Goal: Task Accomplishment & Management: Complete application form

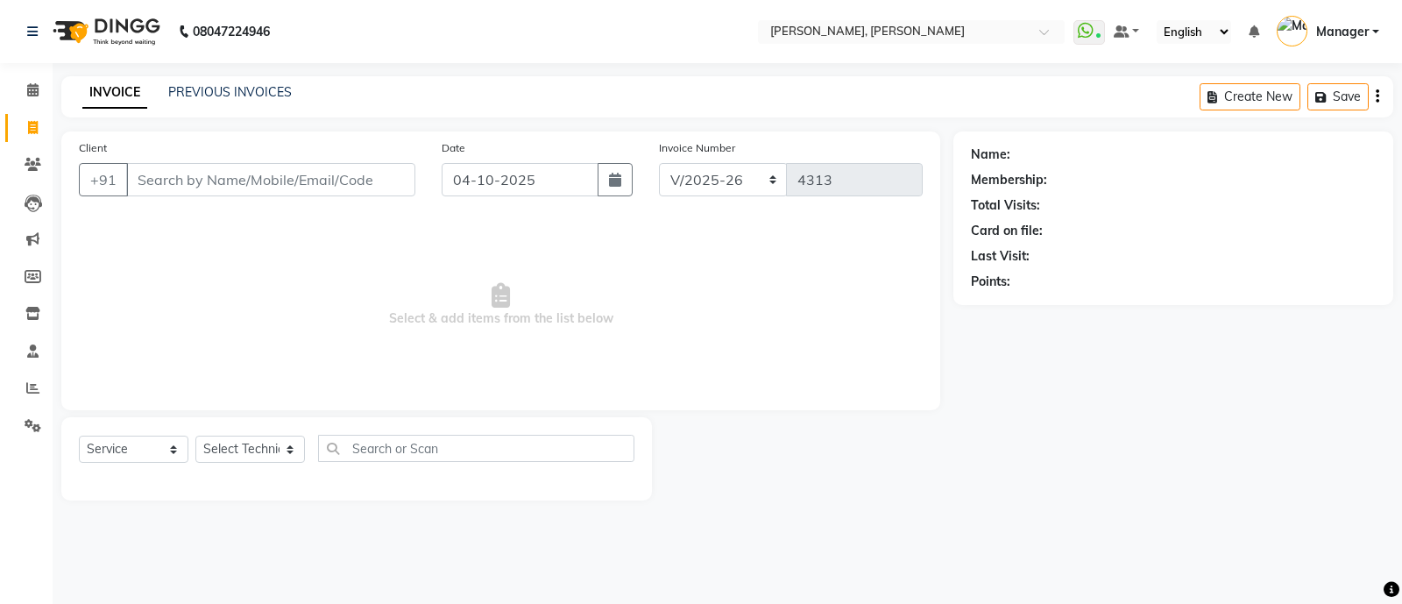
select select "3767"
select select "service"
drag, startPoint x: 289, startPoint y: 453, endPoint x: 272, endPoint y: 247, distance: 206.5
click at [272, 247] on div "Client +91 Date [DATE] Invoice Number BTH/2025-26 RED/2025-26 V/2025 V/[PHONE_N…" at bounding box center [500, 315] width 905 height 369
select select "51846"
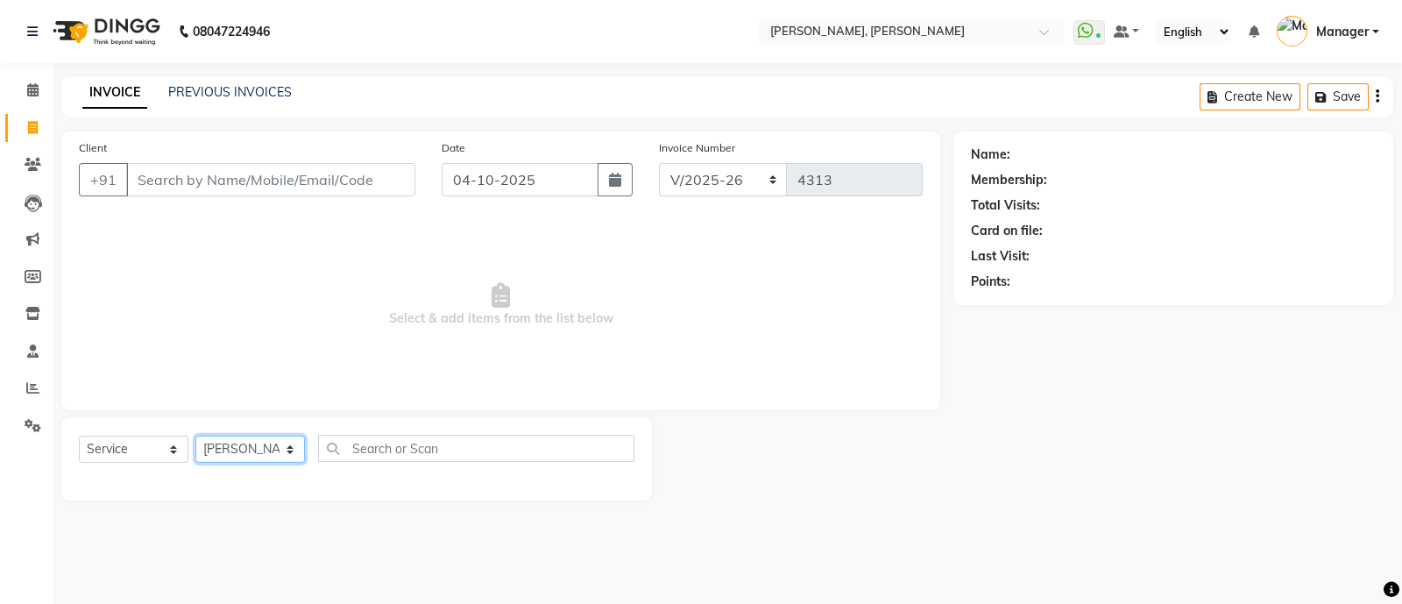
click at [195, 436] on select "Select Technician [PERSON_NAME] [PERSON_NAME] Asid Hanmi [PERSON_NAME] Manager …" at bounding box center [250, 448] width 110 height 27
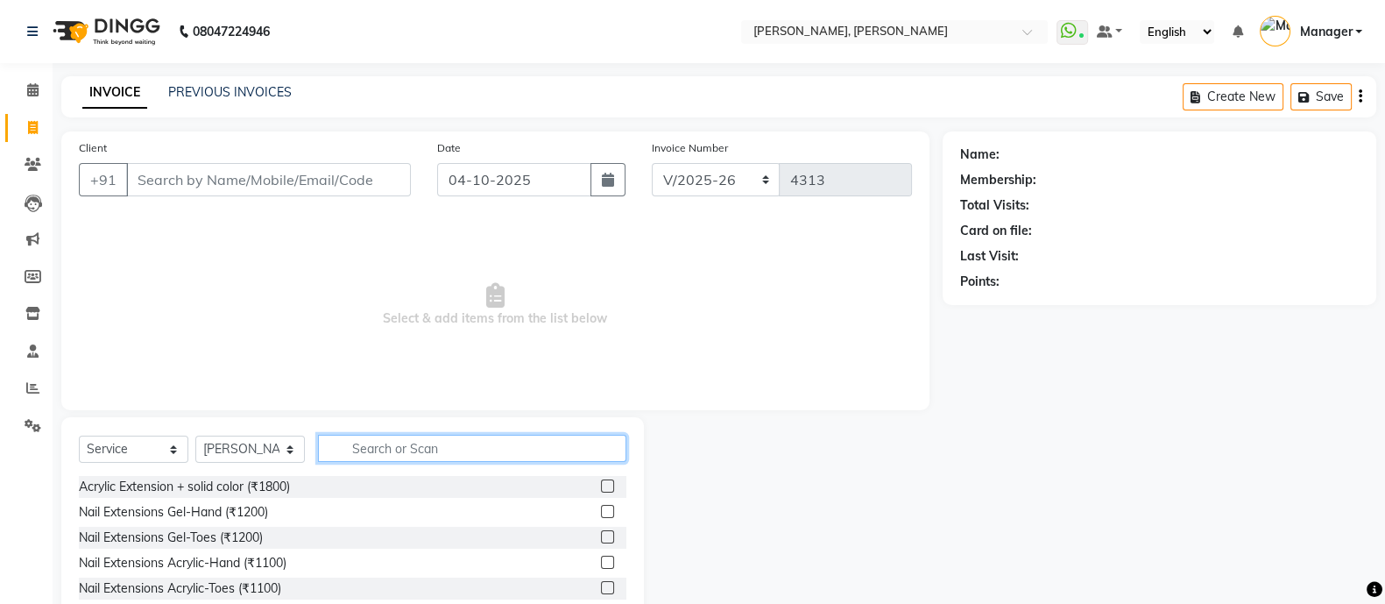
click at [375, 445] on input "text" at bounding box center [472, 448] width 308 height 27
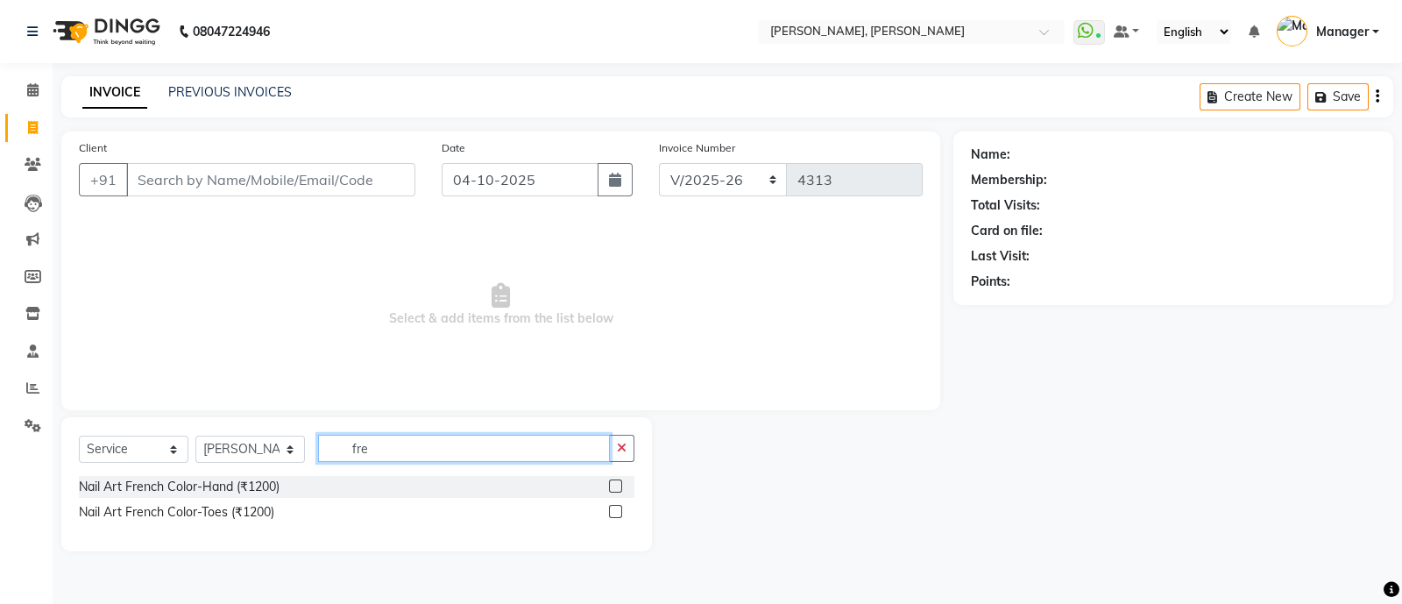
type input "fre"
click at [616, 486] on label at bounding box center [615, 485] width 13 height 13
click at [616, 486] on input "checkbox" at bounding box center [614, 486] width 11 height 11
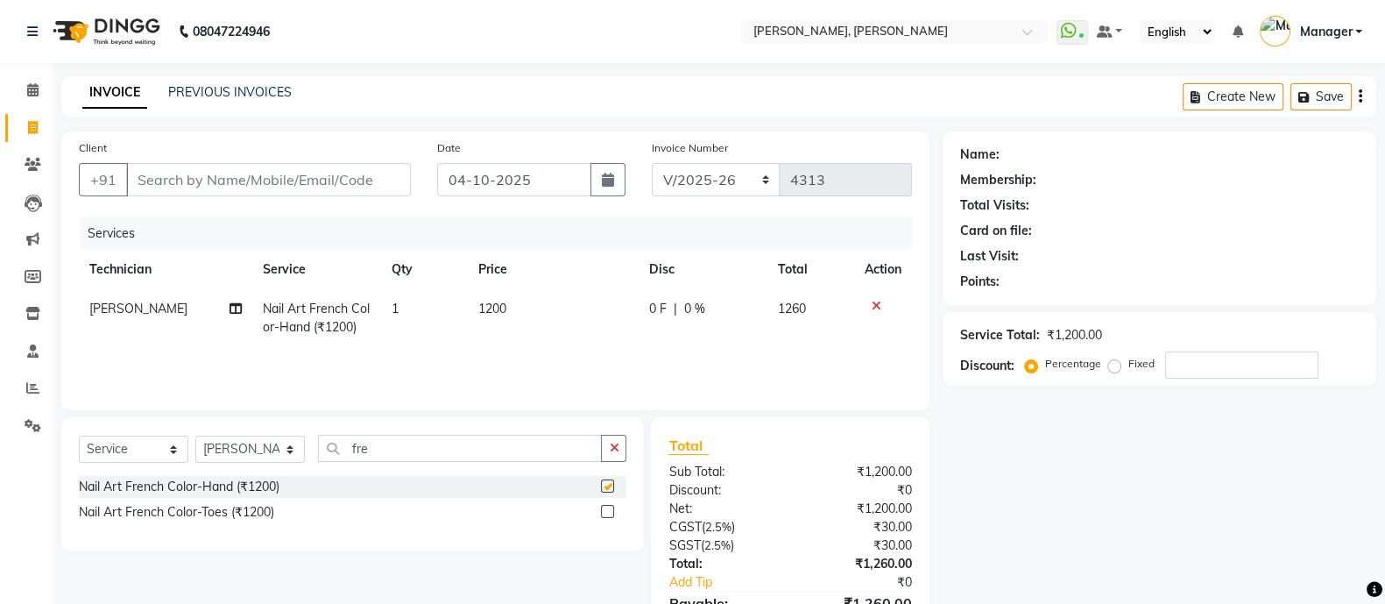
checkbox input "false"
click at [343, 176] on input "Client" at bounding box center [268, 179] width 285 height 33
type input "8"
type input "0"
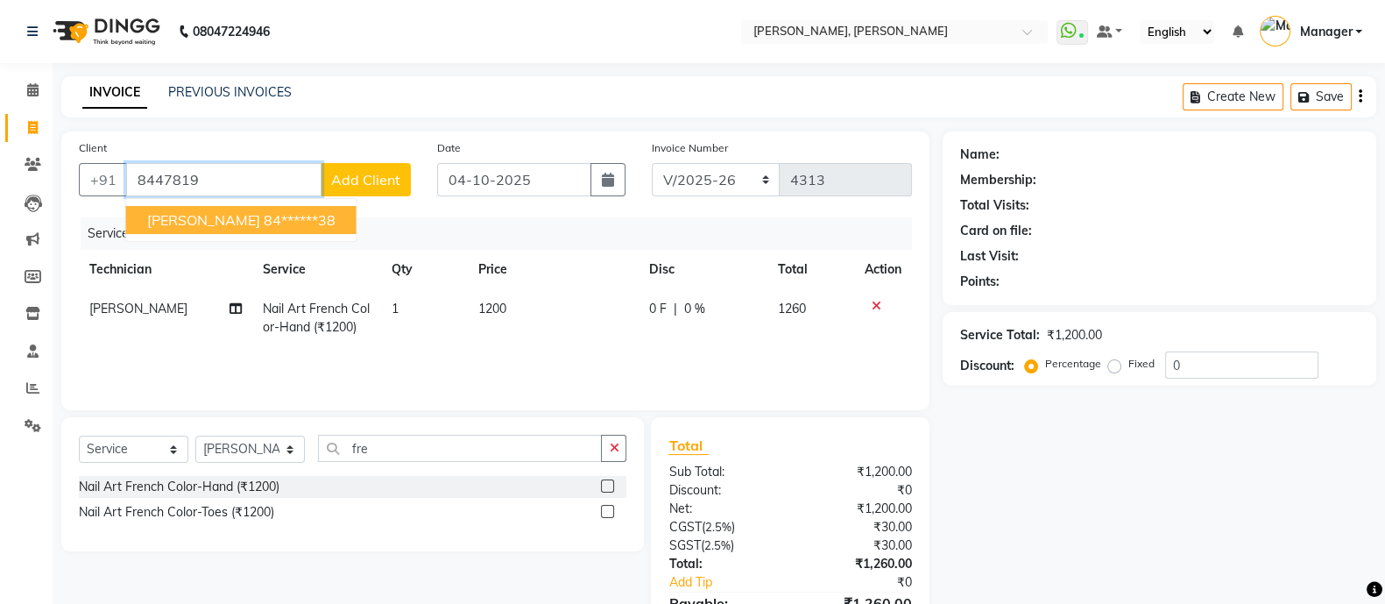
click at [277, 225] on ngb-highlight "84******38" at bounding box center [300, 220] width 72 height 18
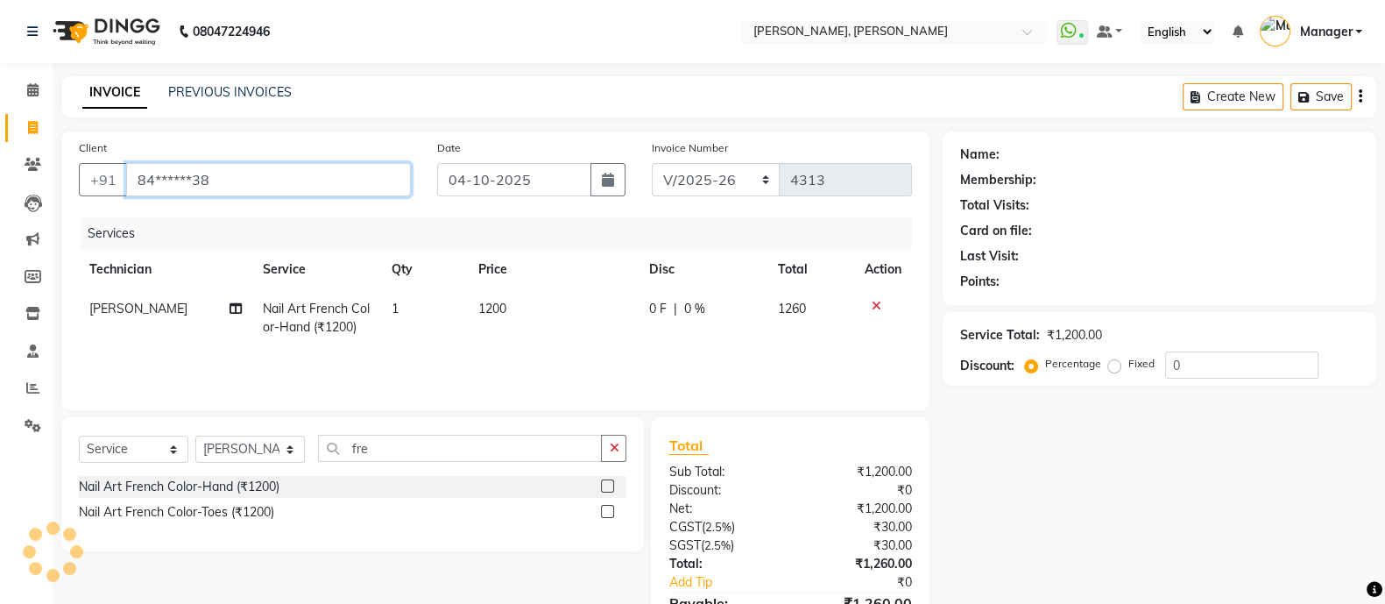
type input "84******38"
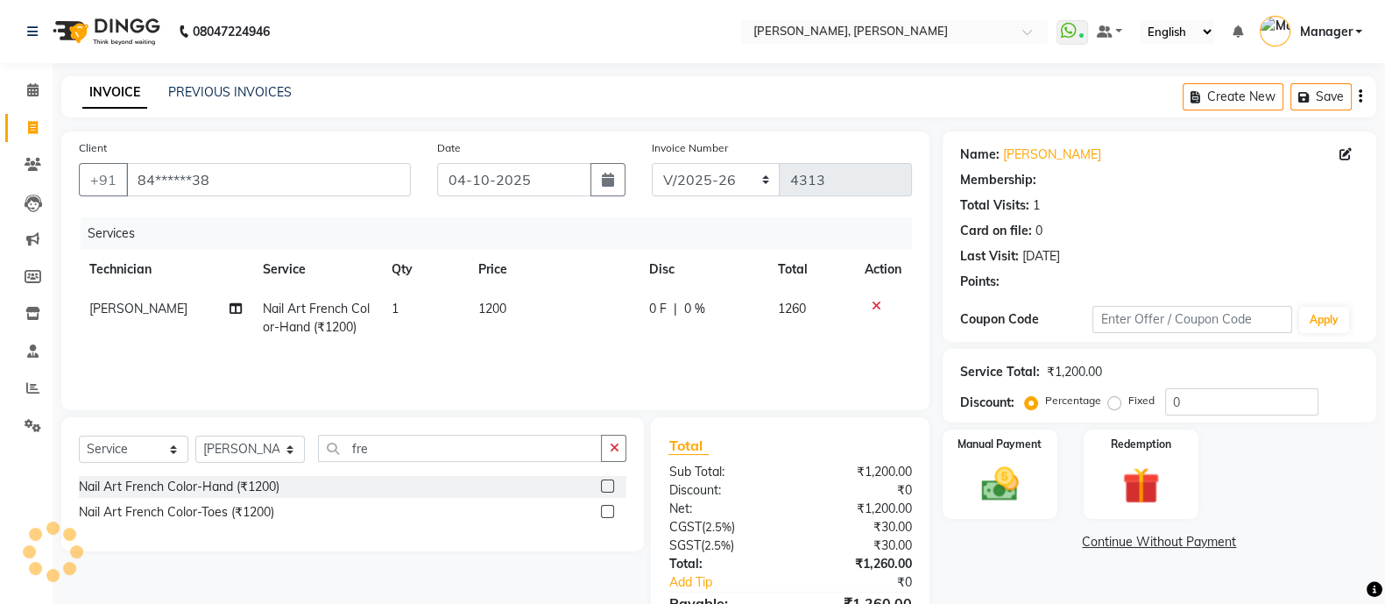
select select "1: Object"
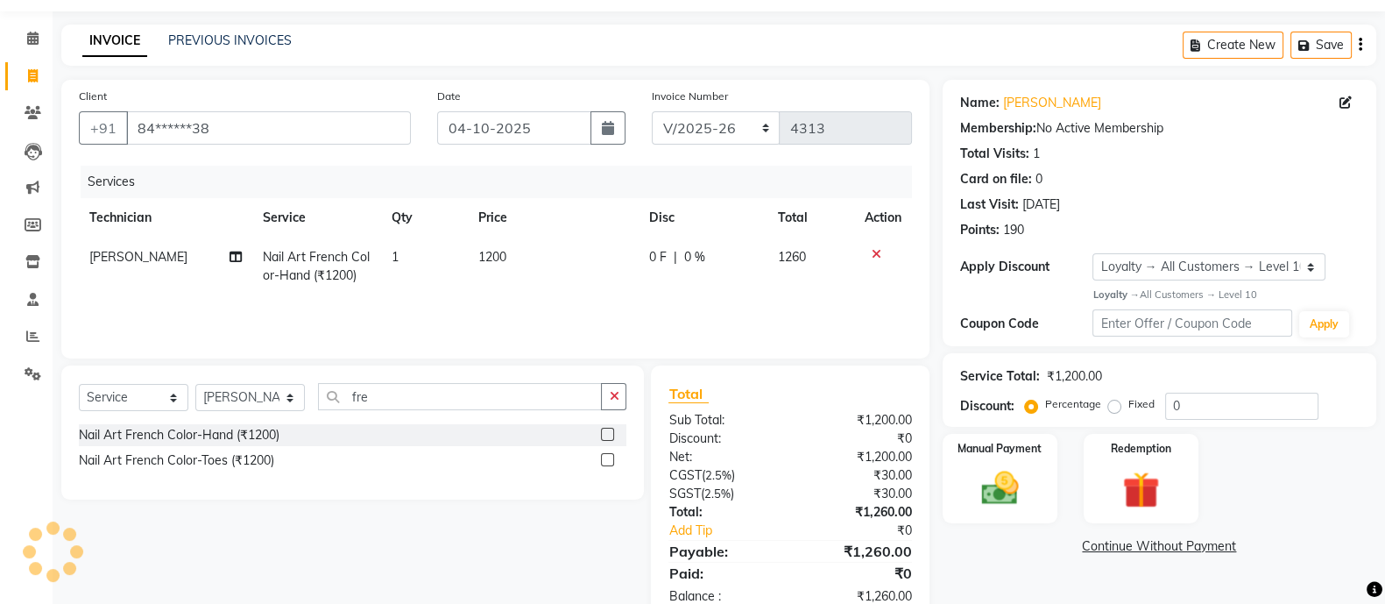
scroll to position [97, 0]
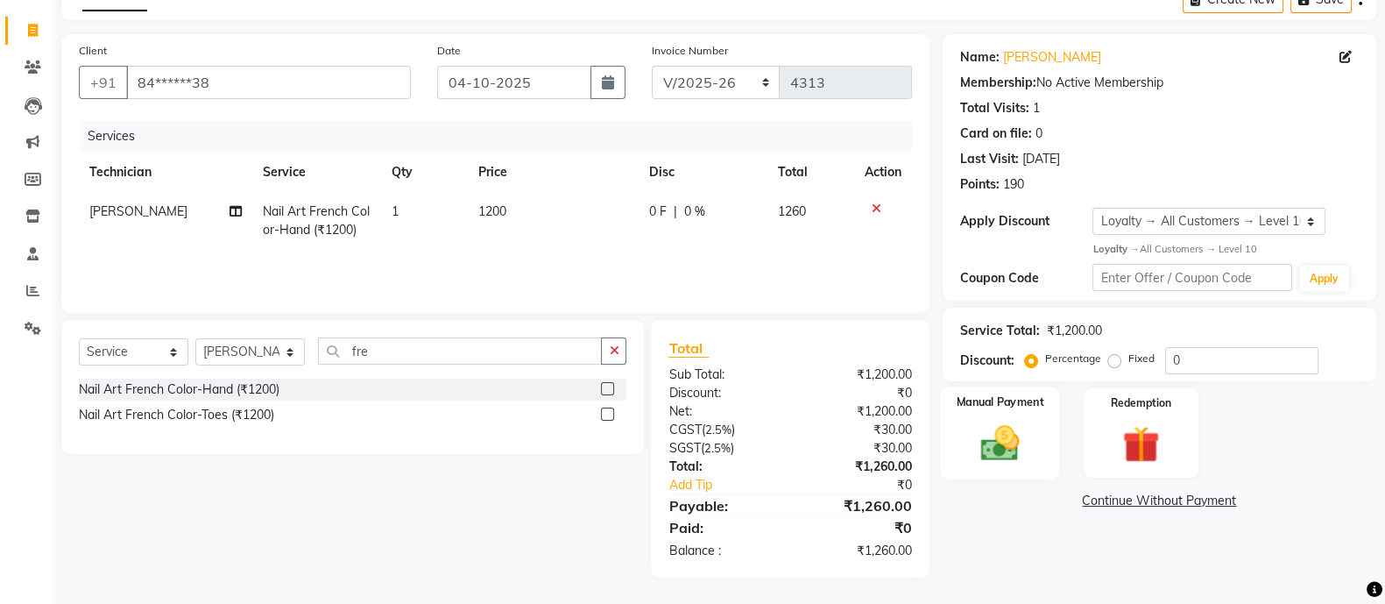
click at [1012, 438] on img at bounding box center [1000, 443] width 62 height 44
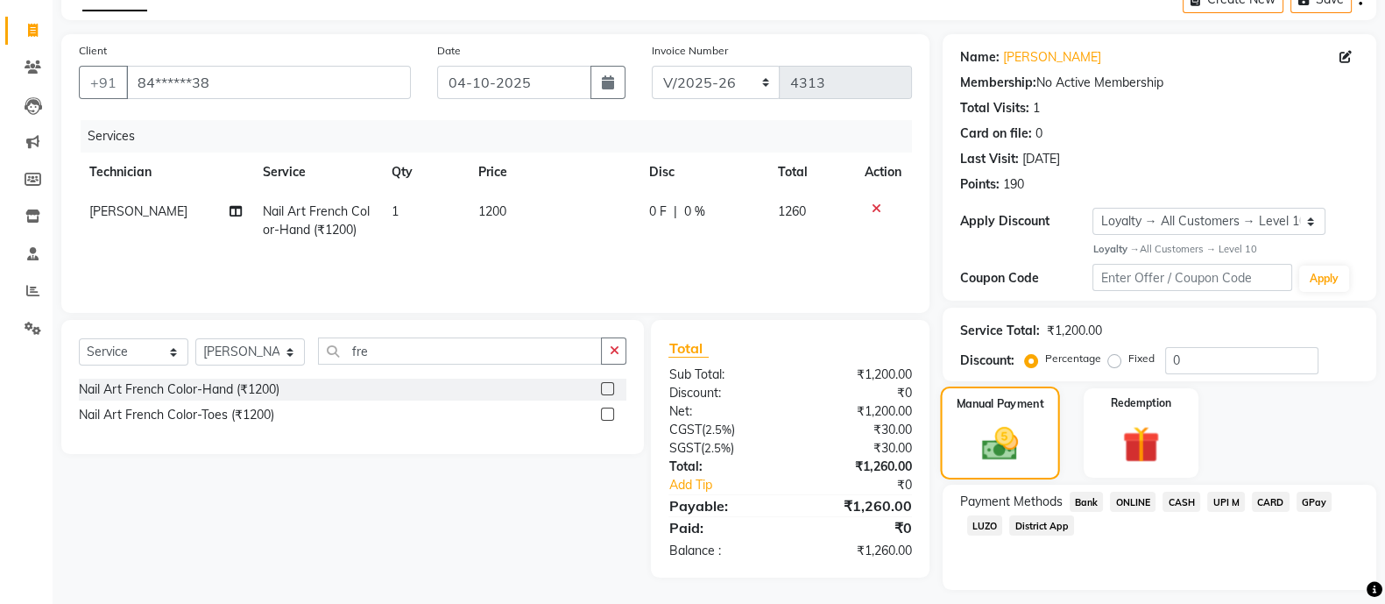
scroll to position [145, 0]
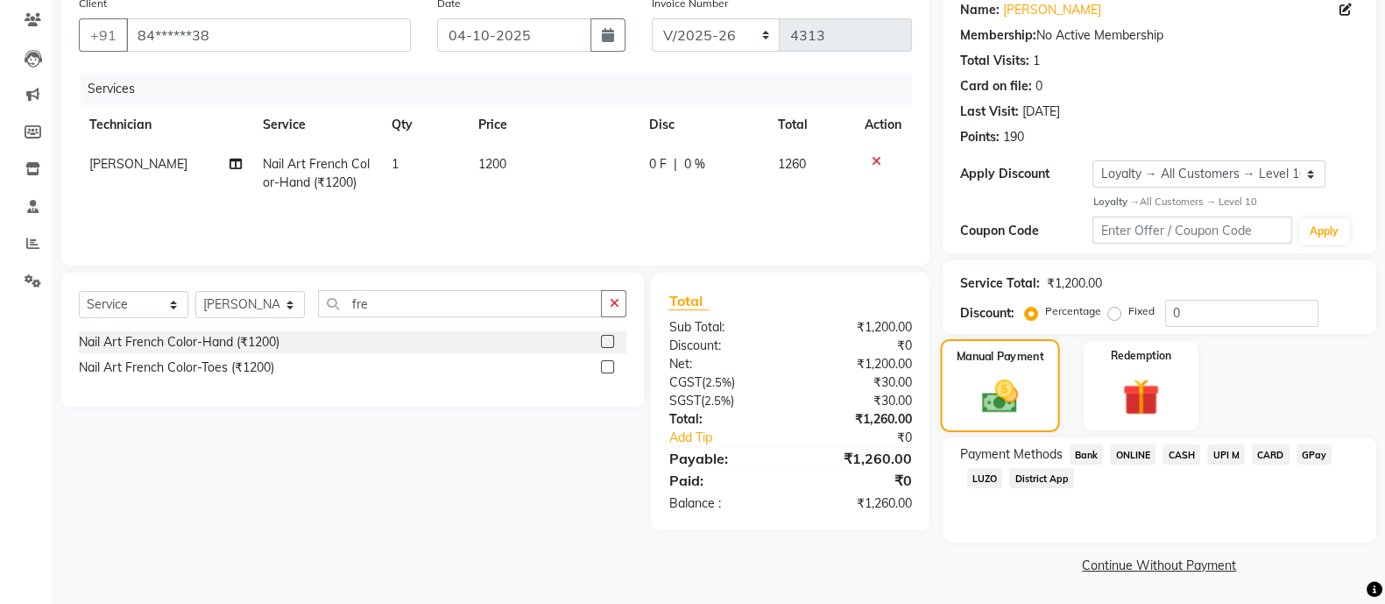
click at [1139, 454] on span "ONLINE" at bounding box center [1133, 454] width 46 height 20
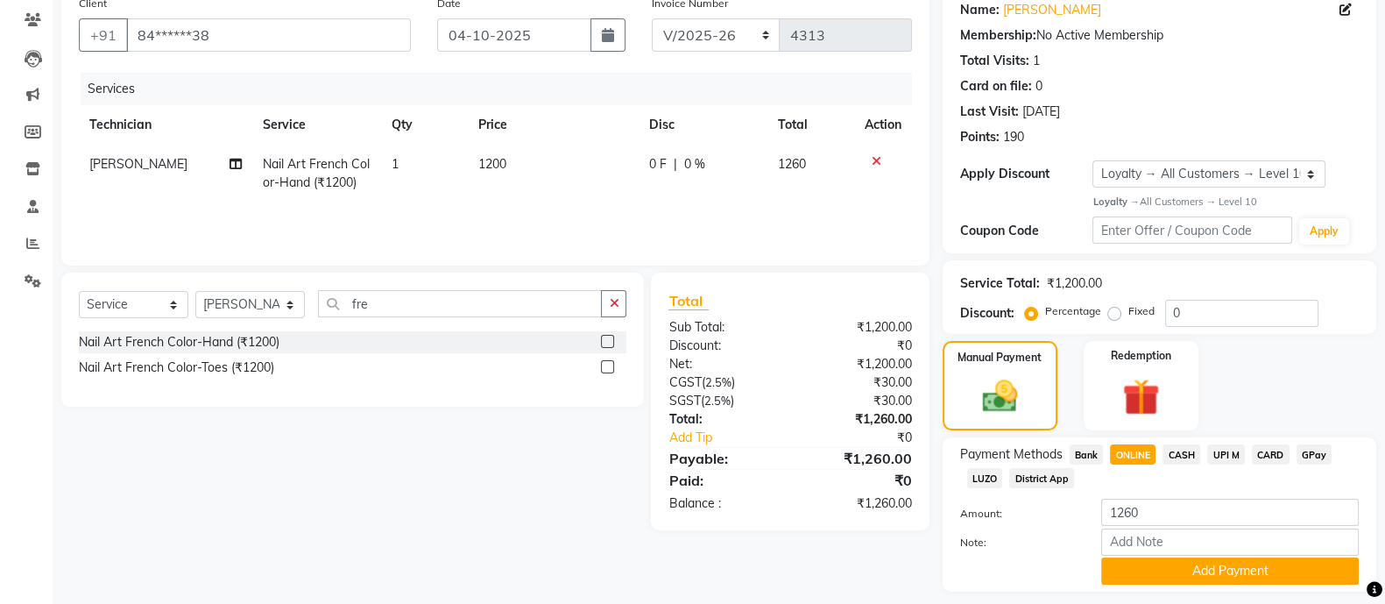
scroll to position [196, 0]
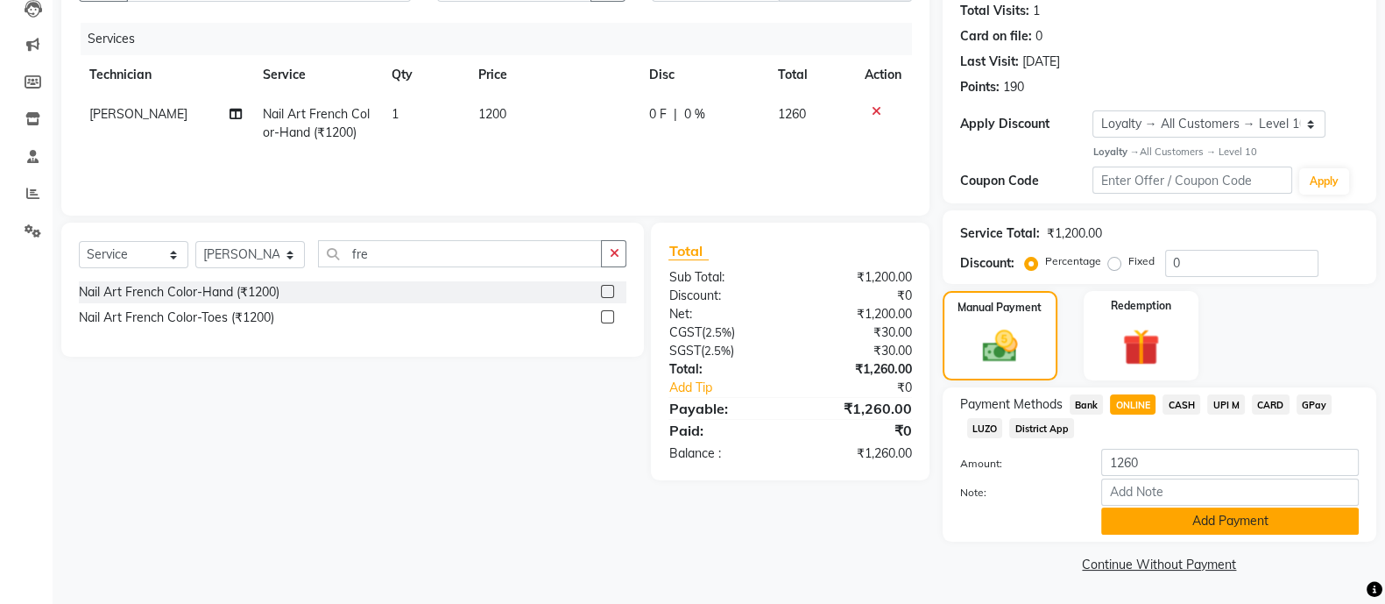
click at [1292, 517] on button "Add Payment" at bounding box center [1230, 520] width 258 height 27
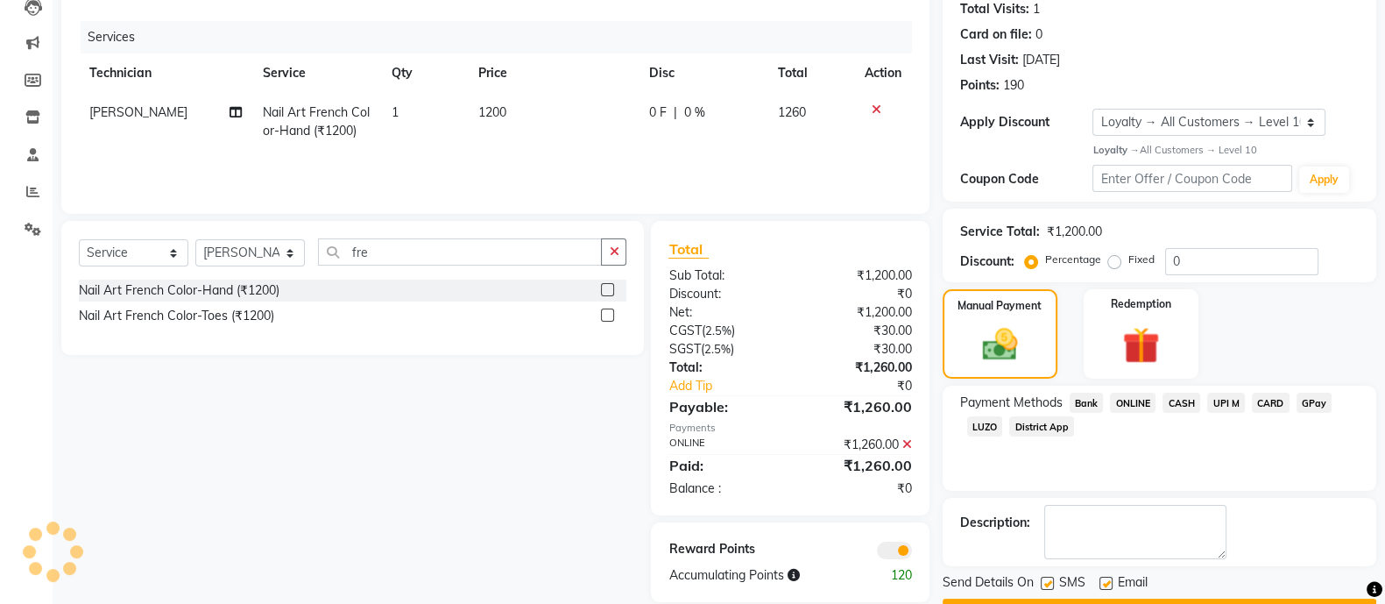
scroll to position [244, 0]
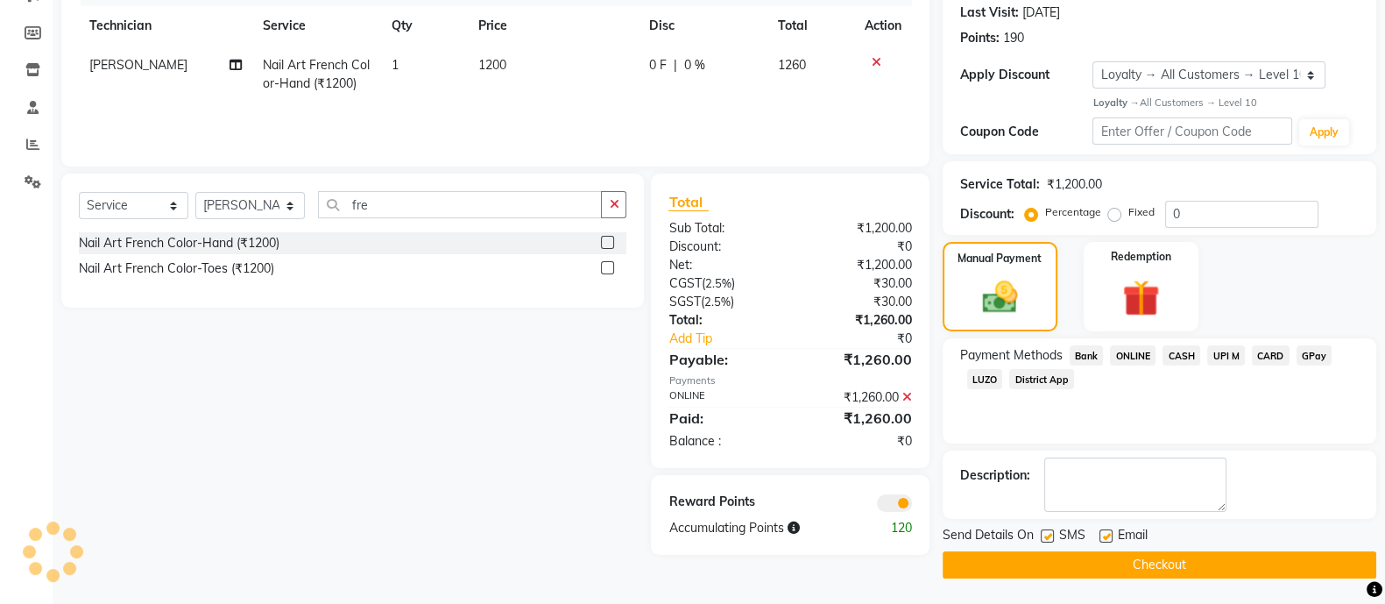
click at [1272, 569] on button "Checkout" at bounding box center [1160, 564] width 434 height 27
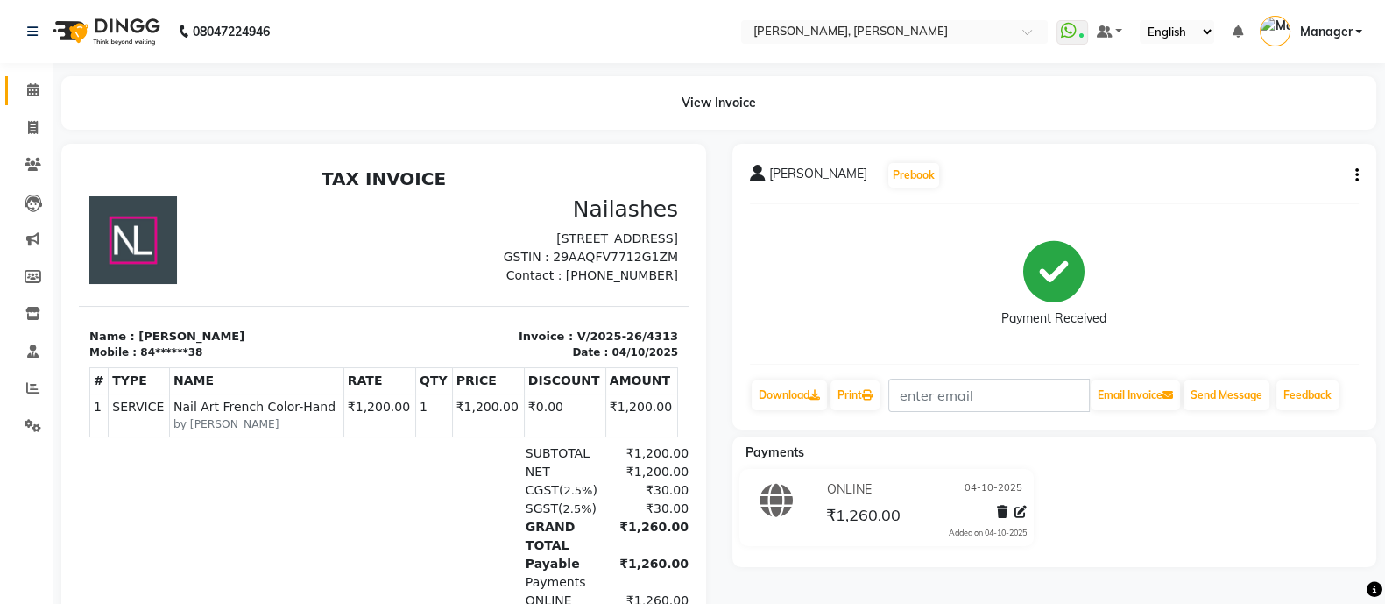
click at [31, 81] on span at bounding box center [33, 91] width 31 height 20
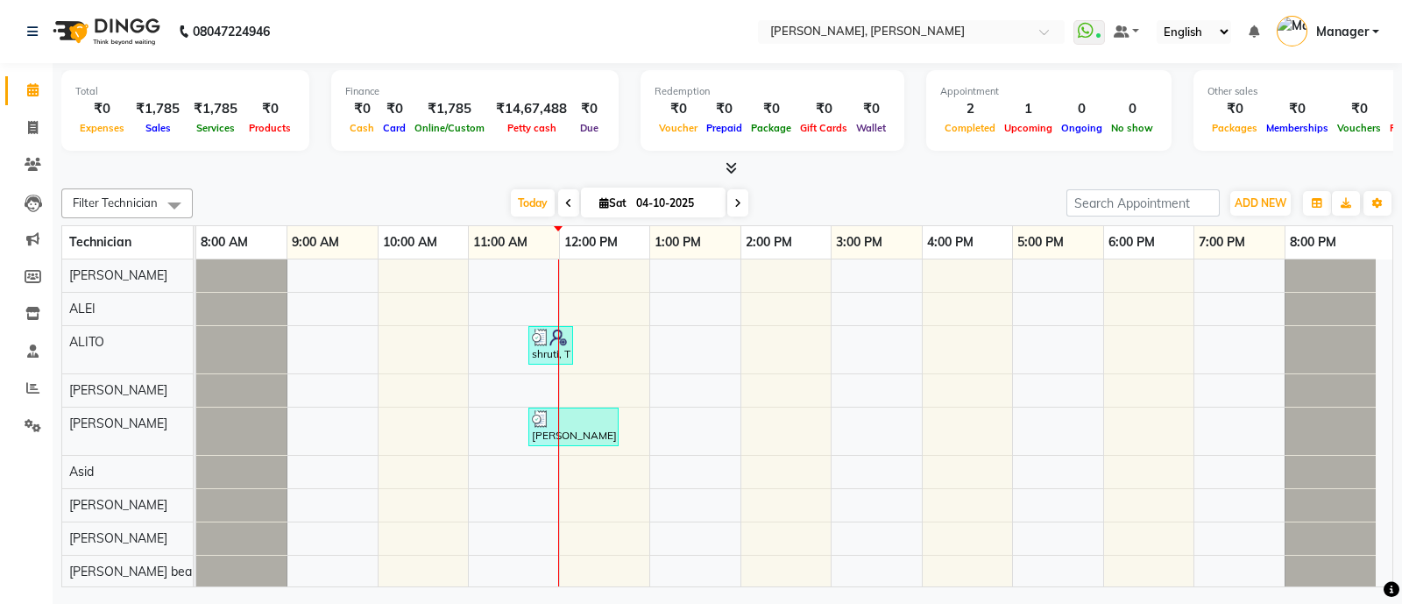
click at [728, 166] on icon at bounding box center [730, 167] width 11 height 13
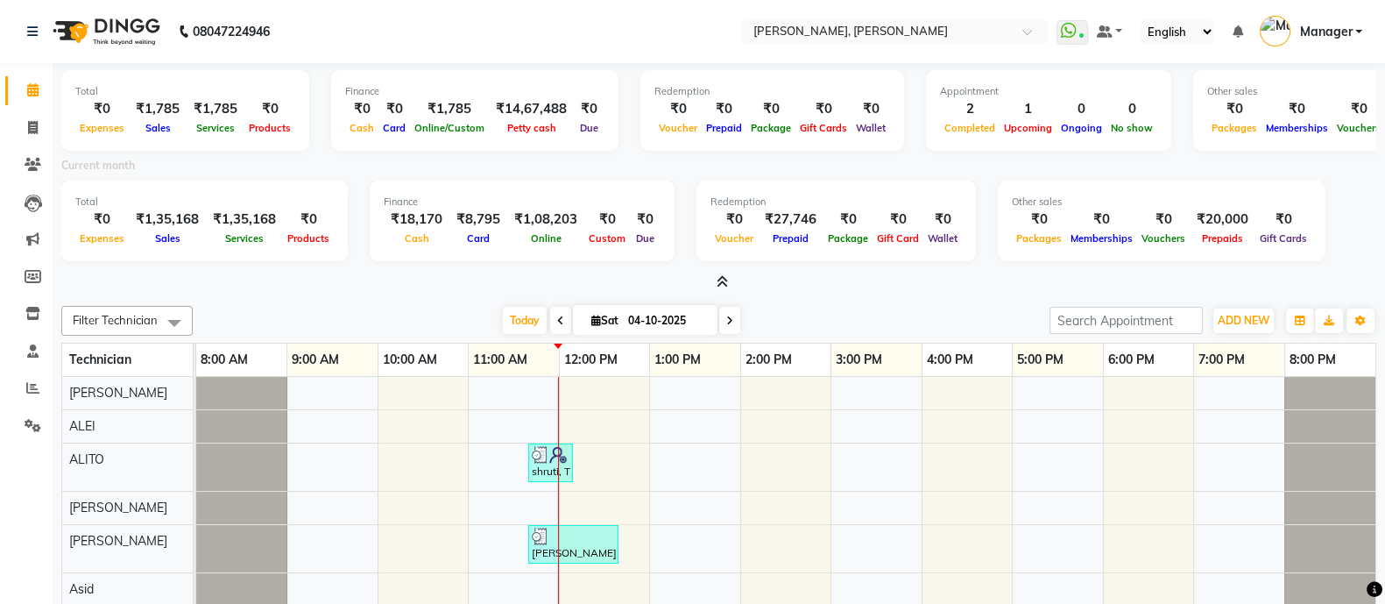
click at [724, 279] on icon at bounding box center [722, 281] width 11 height 13
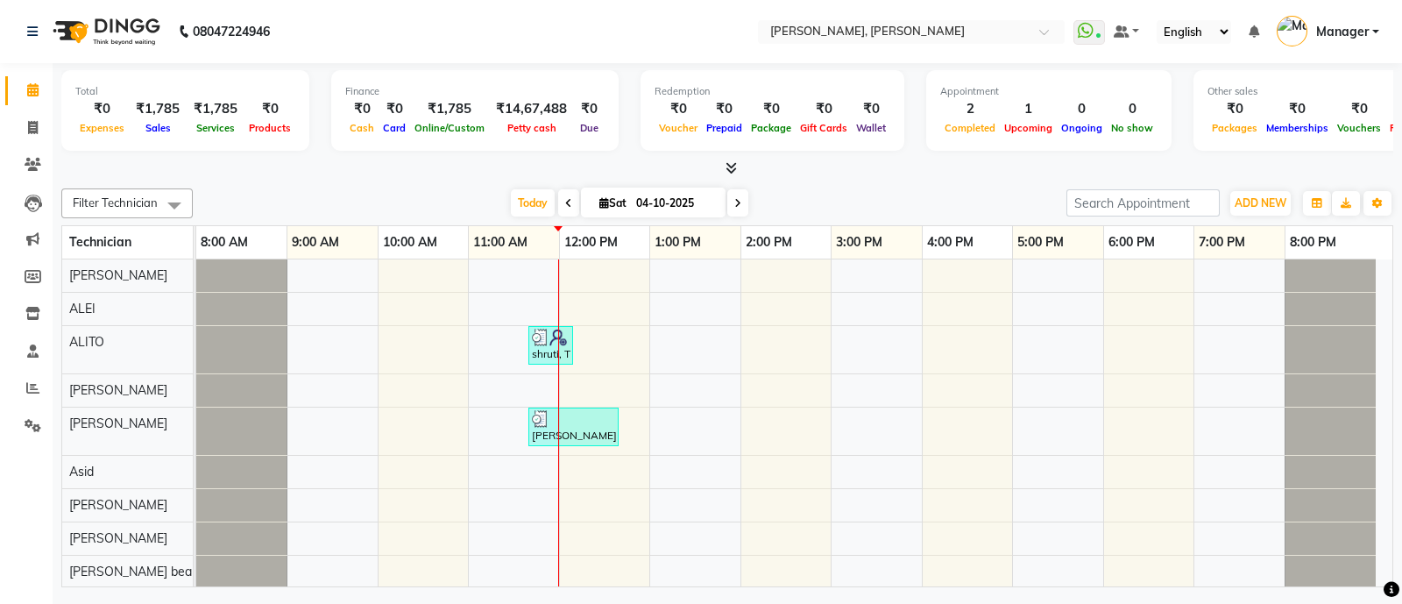
drag, startPoint x: 724, startPoint y: 279, endPoint x: 0, endPoint y: 119, distance: 741.2
click at [0, 119] on app-home "08047224946 Select Location × Nailashes, Hsr Layout WhatsApp Status ✕ Status: C…" at bounding box center [701, 295] width 1402 height 591
click at [37, 126] on icon at bounding box center [33, 127] width 10 height 13
select select "service"
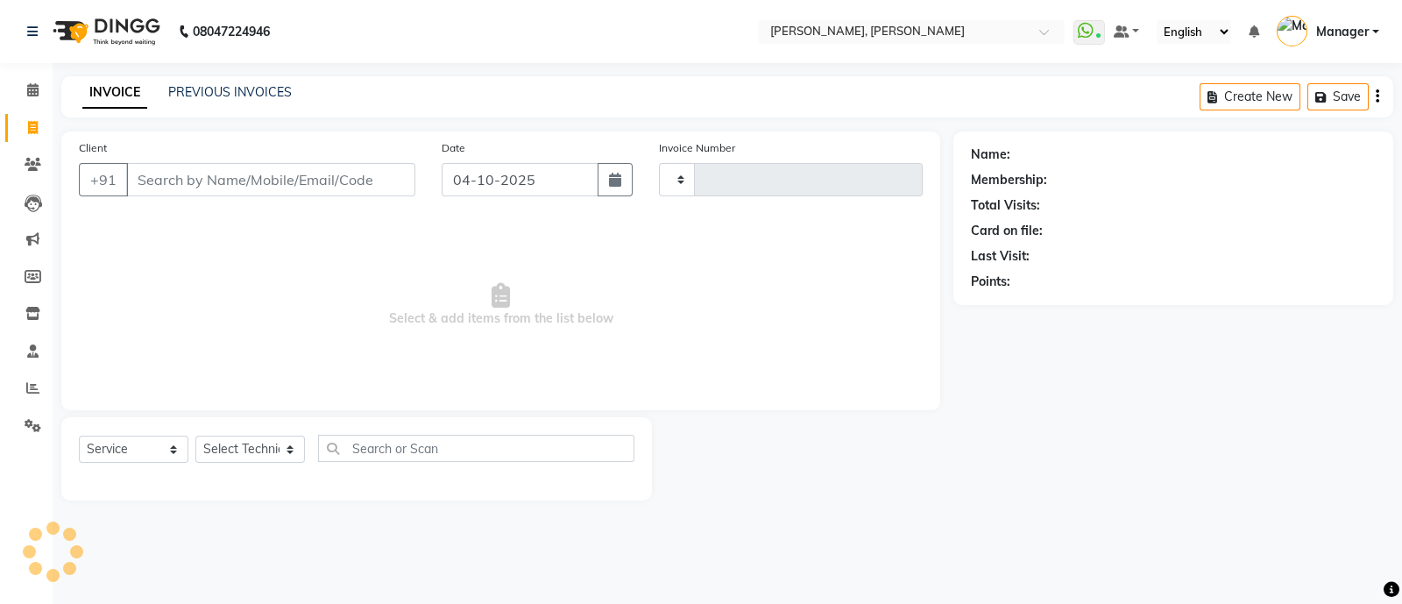
type input "4314"
select select "3767"
click at [269, 174] on input "Client" at bounding box center [270, 179] width 289 height 33
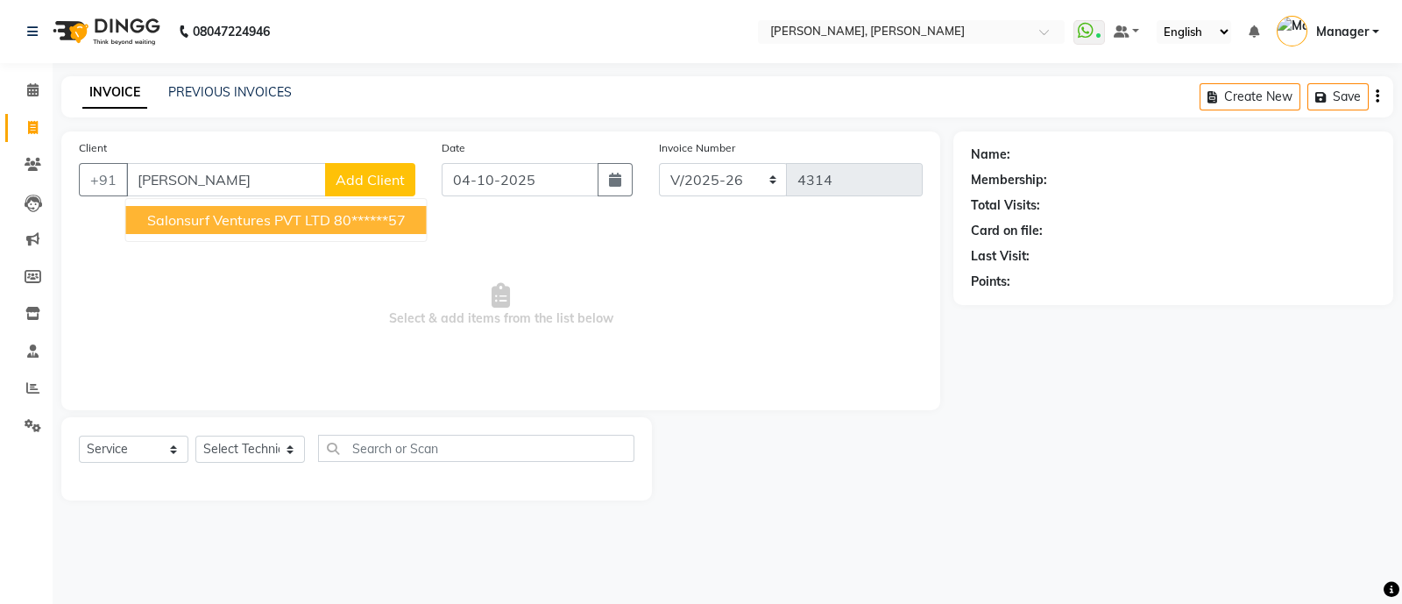
click at [234, 223] on span "Salonsurf Ventures PVT LTD" at bounding box center [238, 220] width 183 height 18
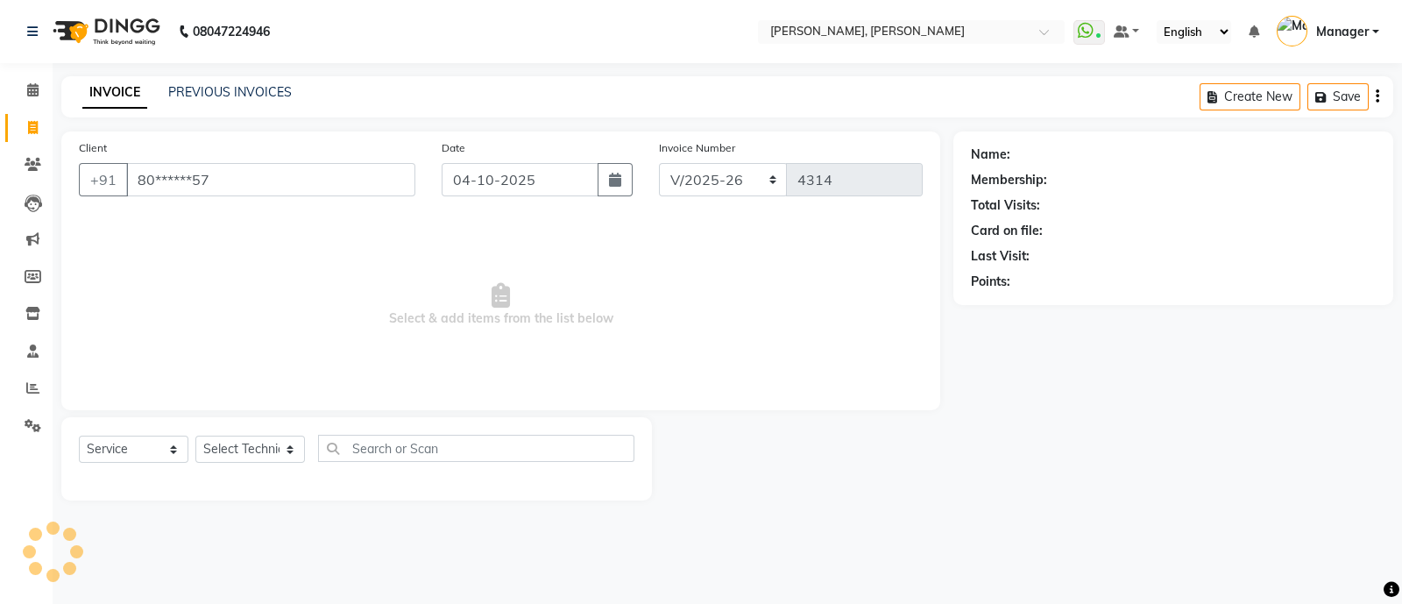
type input "80******57"
select select "1: Object"
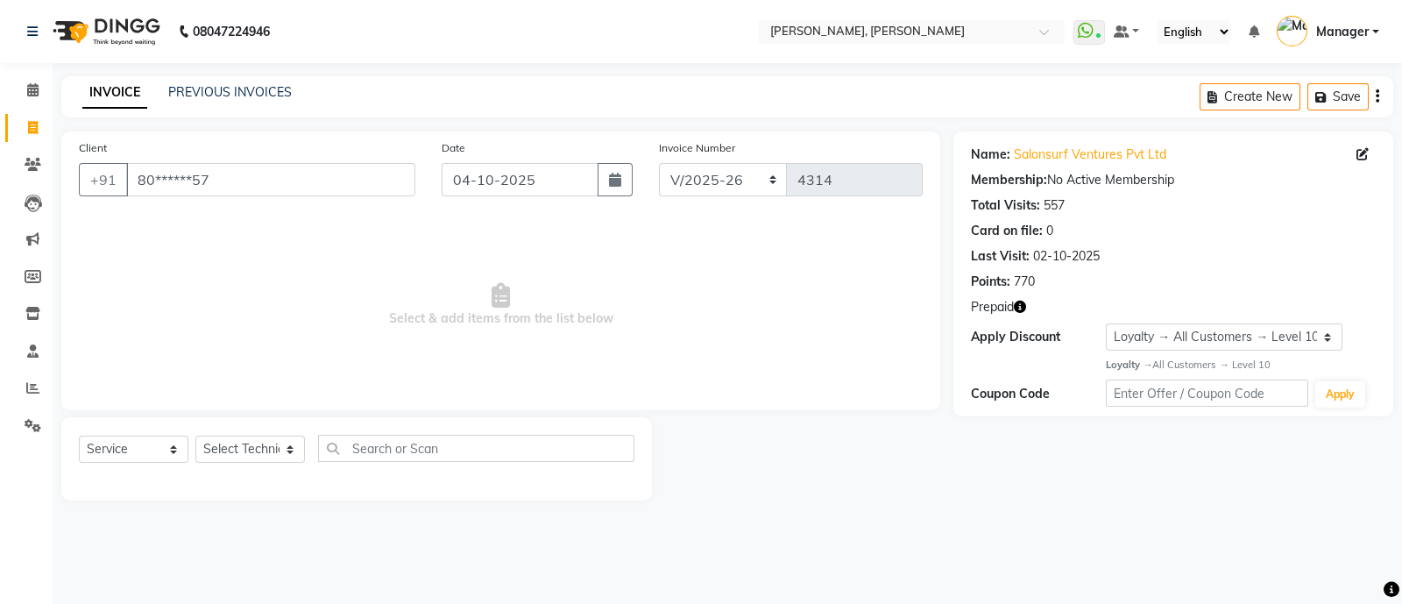
click at [1025, 308] on icon "button" at bounding box center [1020, 306] width 12 height 12
click at [273, 291] on span "Select & add items from the list below" at bounding box center [501, 304] width 844 height 175
click at [27, 90] on icon at bounding box center [32, 89] width 11 height 13
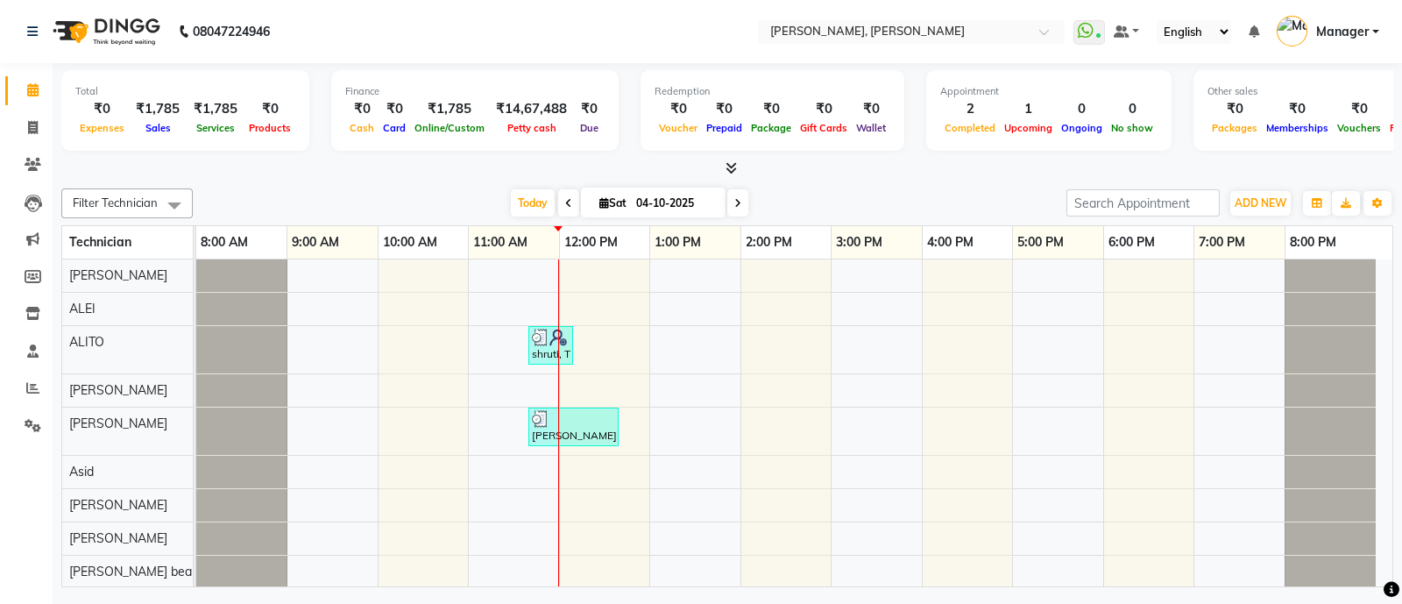
click at [732, 167] on icon at bounding box center [730, 167] width 11 height 13
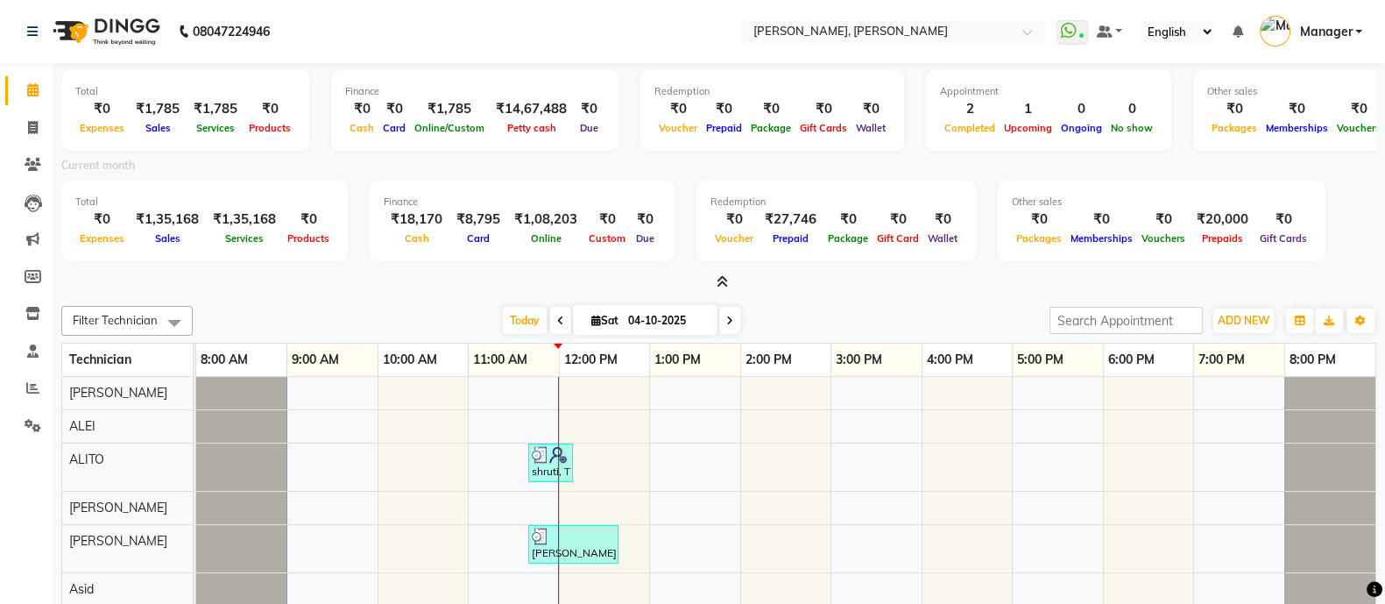
click at [721, 279] on icon at bounding box center [722, 281] width 11 height 13
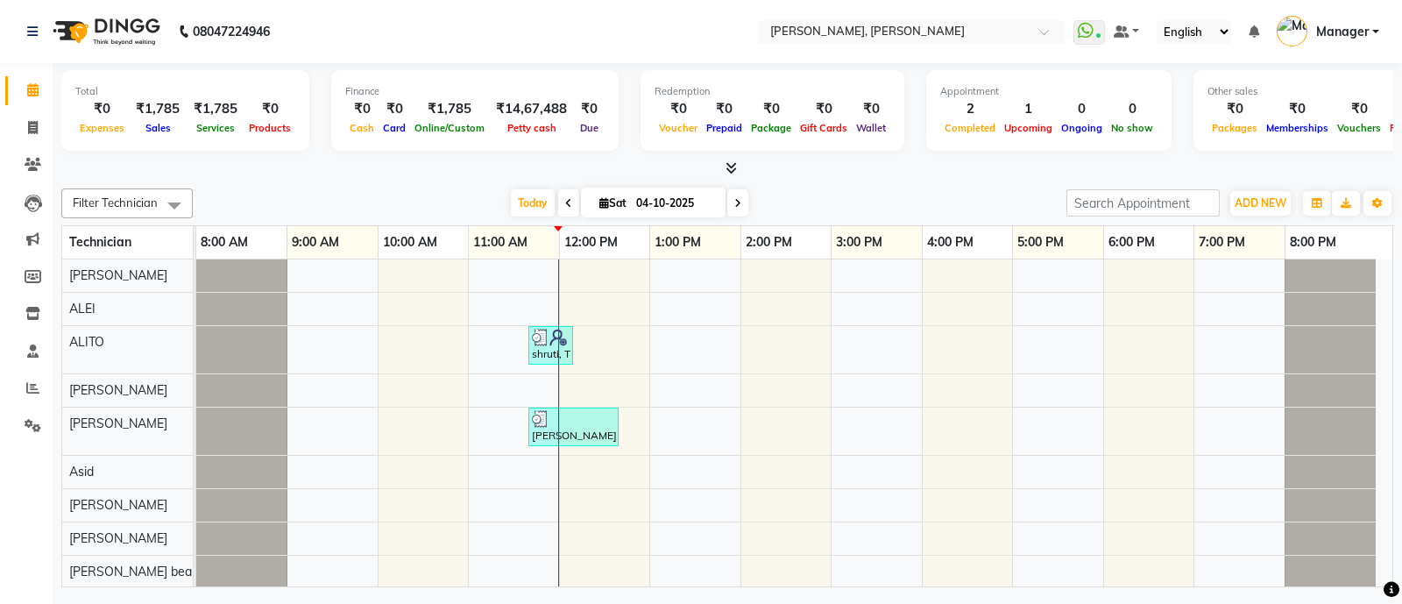
click at [730, 168] on icon at bounding box center [730, 167] width 11 height 13
